Goal: Transaction & Acquisition: Book appointment/travel/reservation

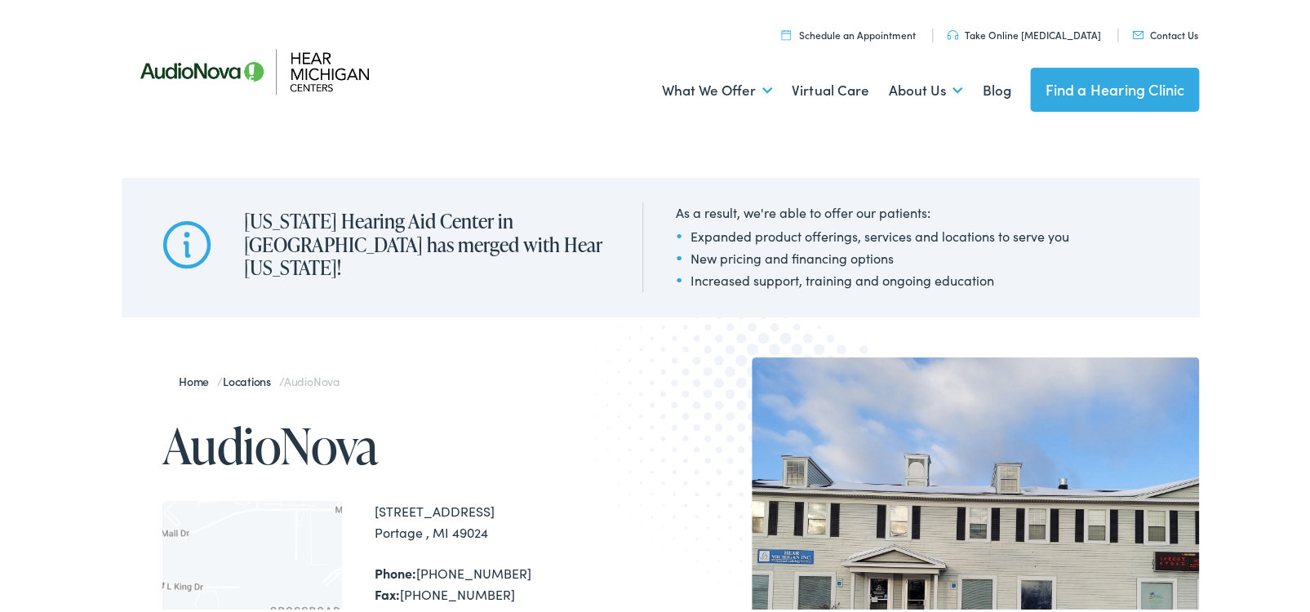
click at [237, 57] on img at bounding box center [269, 69] width 294 height 104
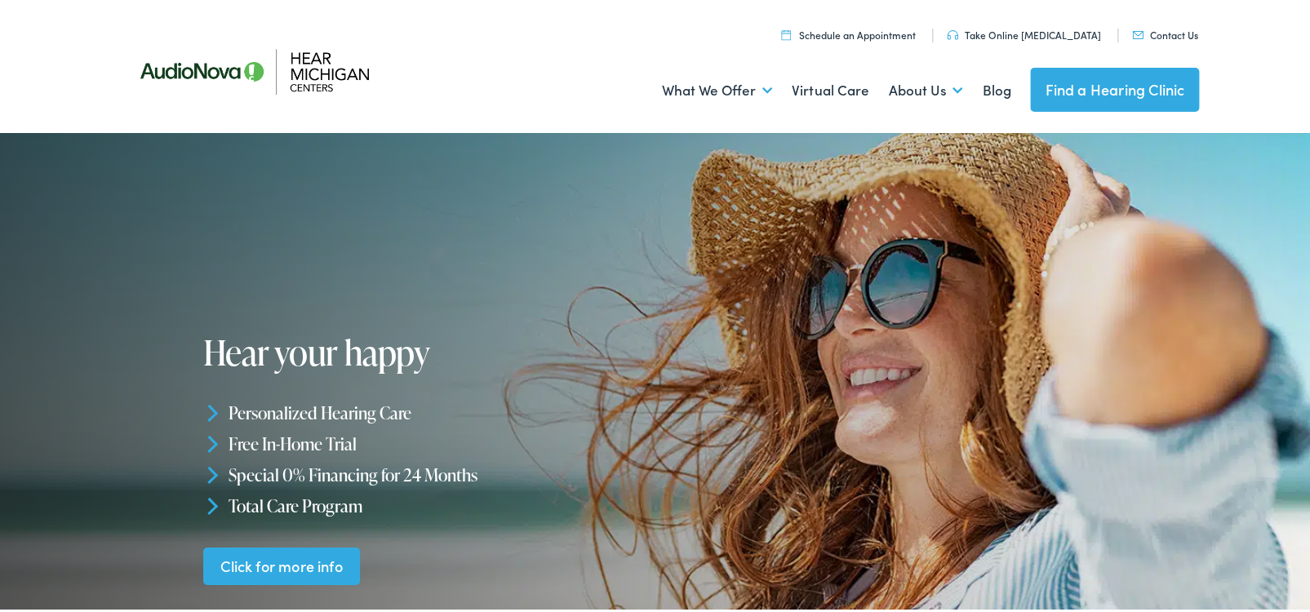
click at [49, 23] on div "Menu Close Schedule an Appointment Take Online Hearing Test Contact Us Find a H…" at bounding box center [660, 65] width 1321 height 131
click at [1173, 29] on link "Contact Us" at bounding box center [1165, 32] width 66 height 14
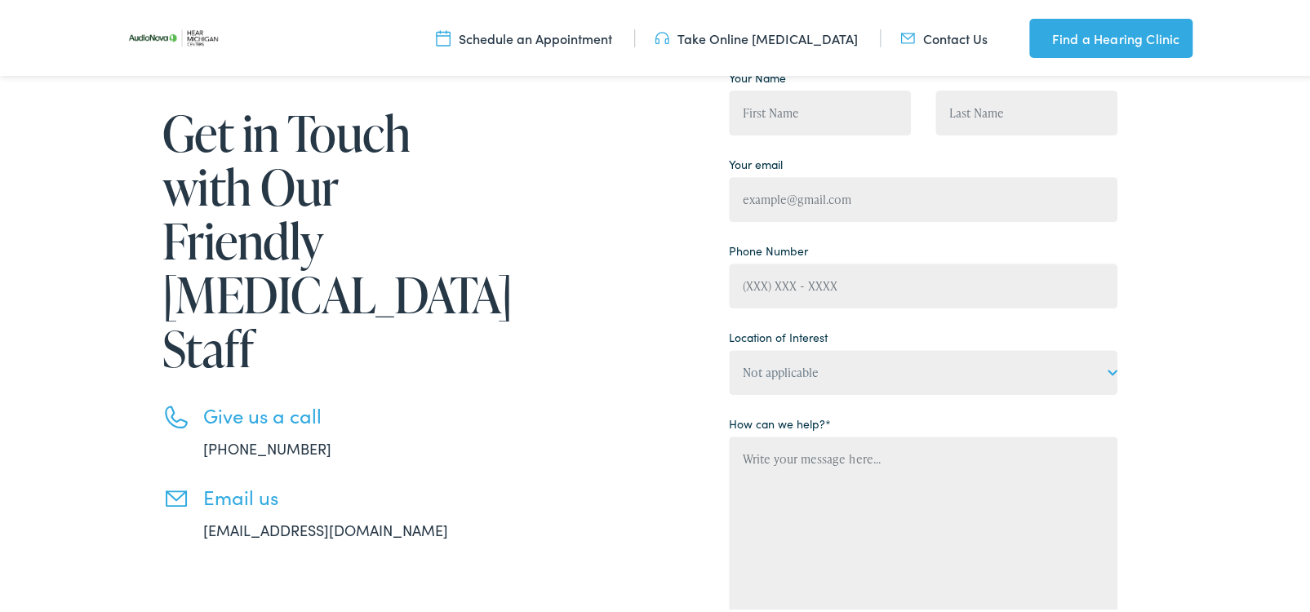
scroll to position [222, 0]
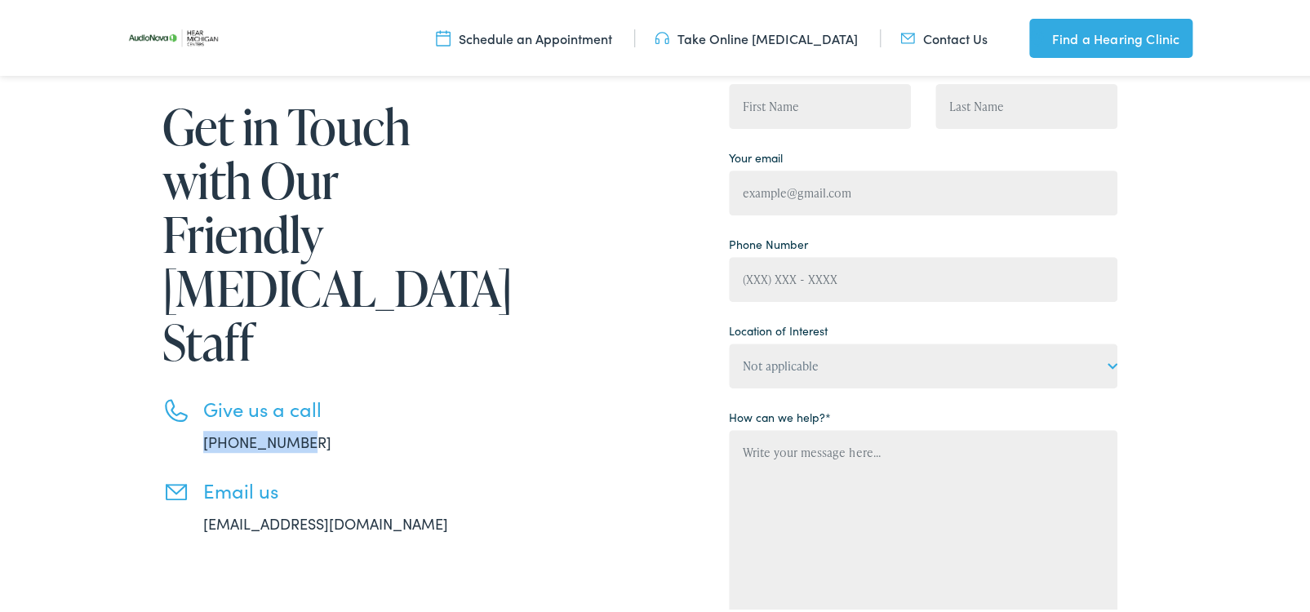
drag, startPoint x: 296, startPoint y: 395, endPoint x: 196, endPoint y: 391, distance: 99.7
click at [196, 395] on li "Give us a call 888-480-2052" at bounding box center [329, 423] width 335 height 56
copy link "888-480-2052"
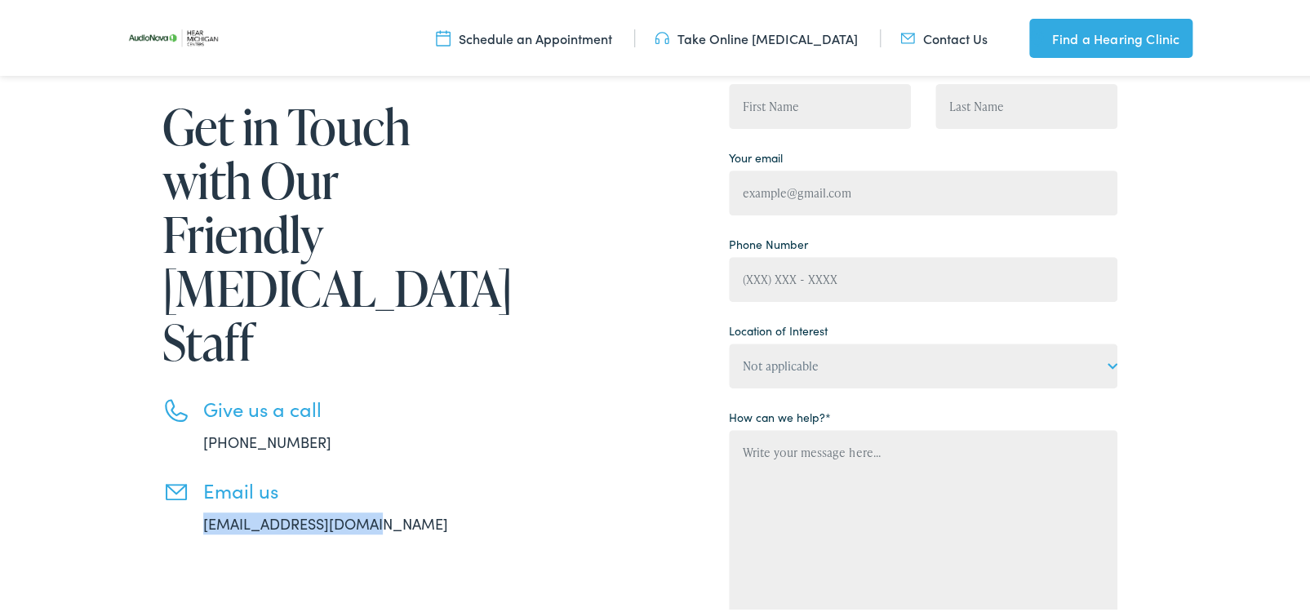
drag, startPoint x: 375, startPoint y: 465, endPoint x: 186, endPoint y: 473, distance: 188.8
click at [186, 477] on li "Email us info@hearmichigan.com" at bounding box center [329, 505] width 335 height 56
copy link "info@hearmichigan.com"
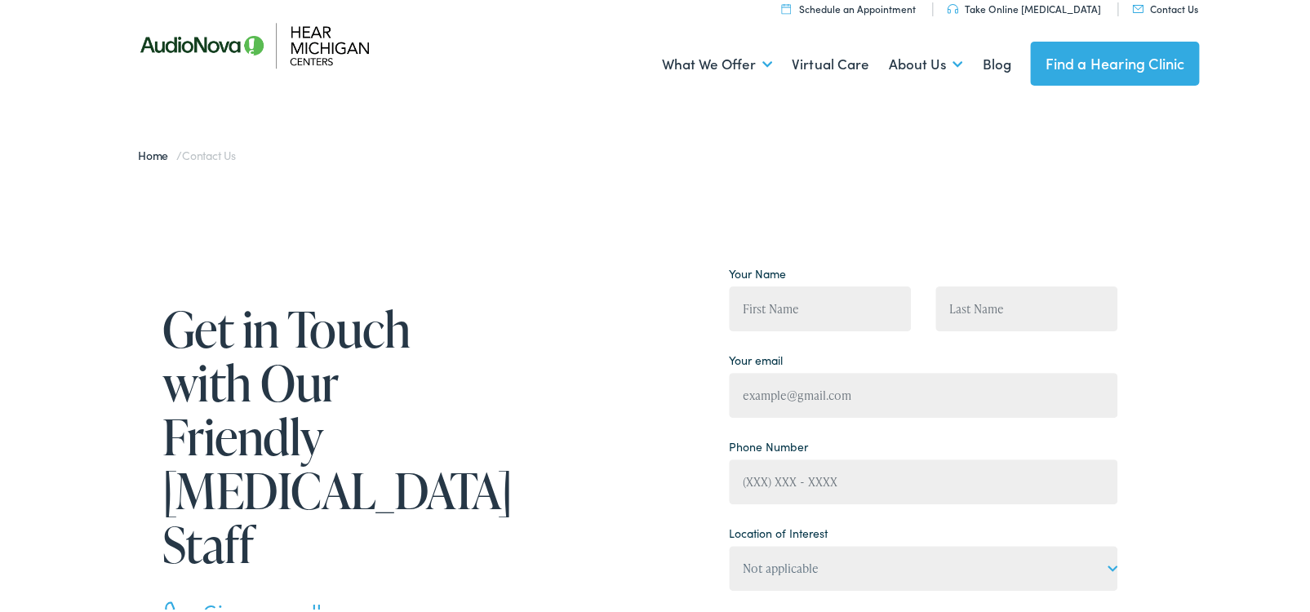
scroll to position [0, 0]
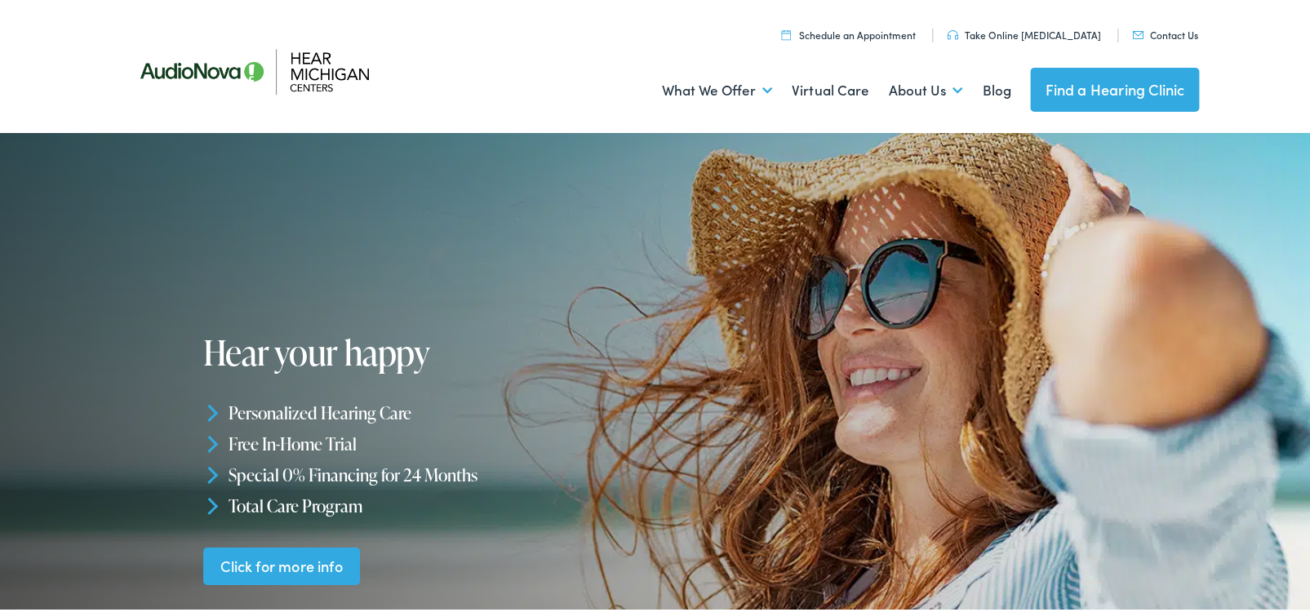
click at [870, 28] on link "Schedule an Appointment" at bounding box center [848, 32] width 135 height 14
